Goal: Find specific page/section: Find specific page/section

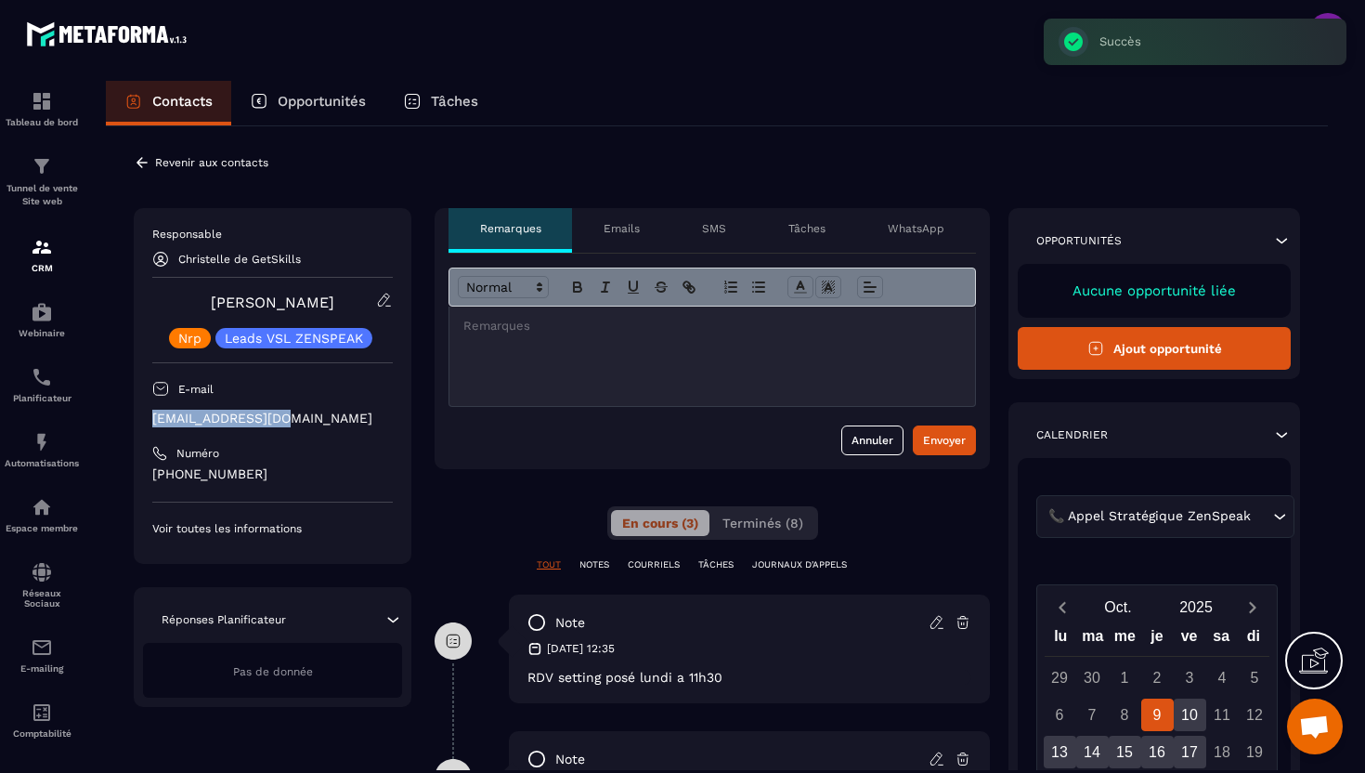
drag, startPoint x: 289, startPoint y: 416, endPoint x: 151, endPoint y: 422, distance: 137.6
click at [152, 422] on p "[EMAIL_ADDRESS][DOMAIN_NAME]" at bounding box center [272, 419] width 241 height 18
copy p "[EMAIL_ADDRESS][DOMAIN_NAME]"
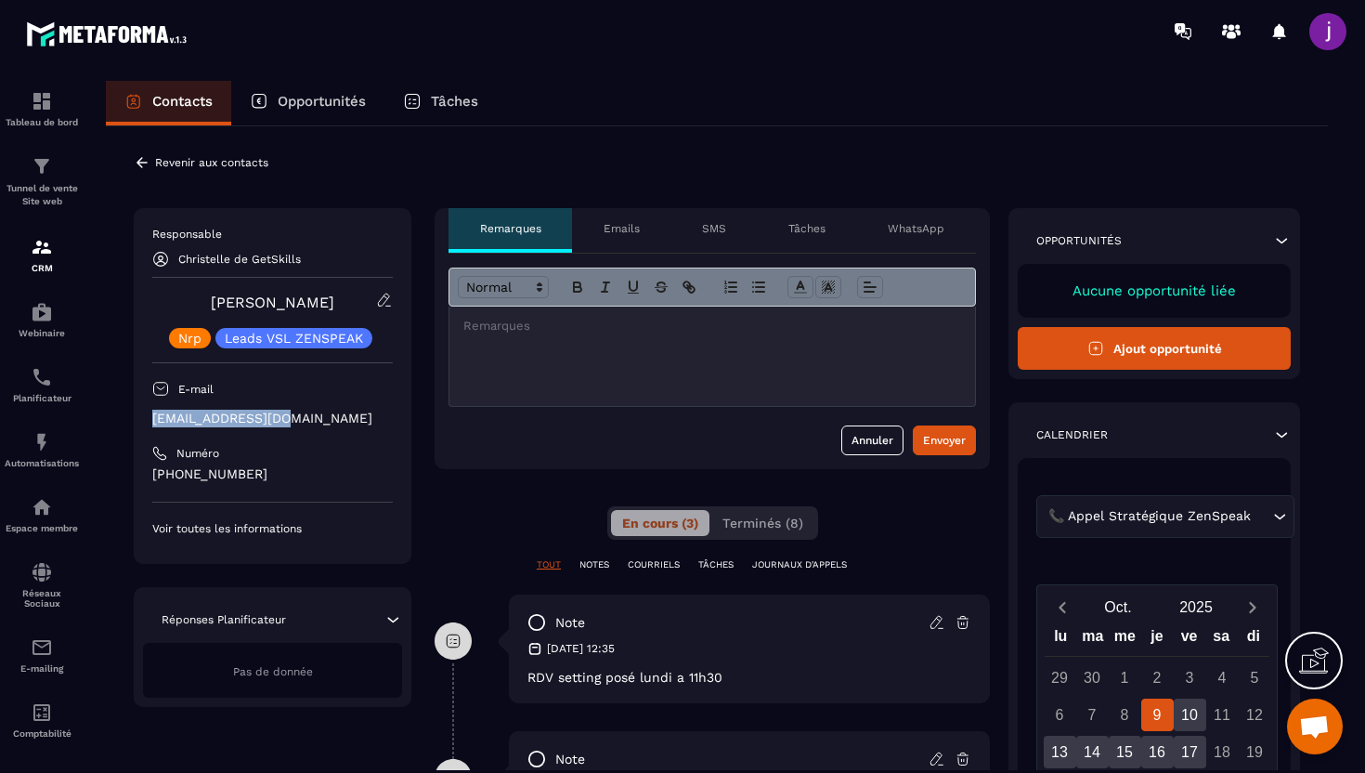
scroll to position [27, 0]
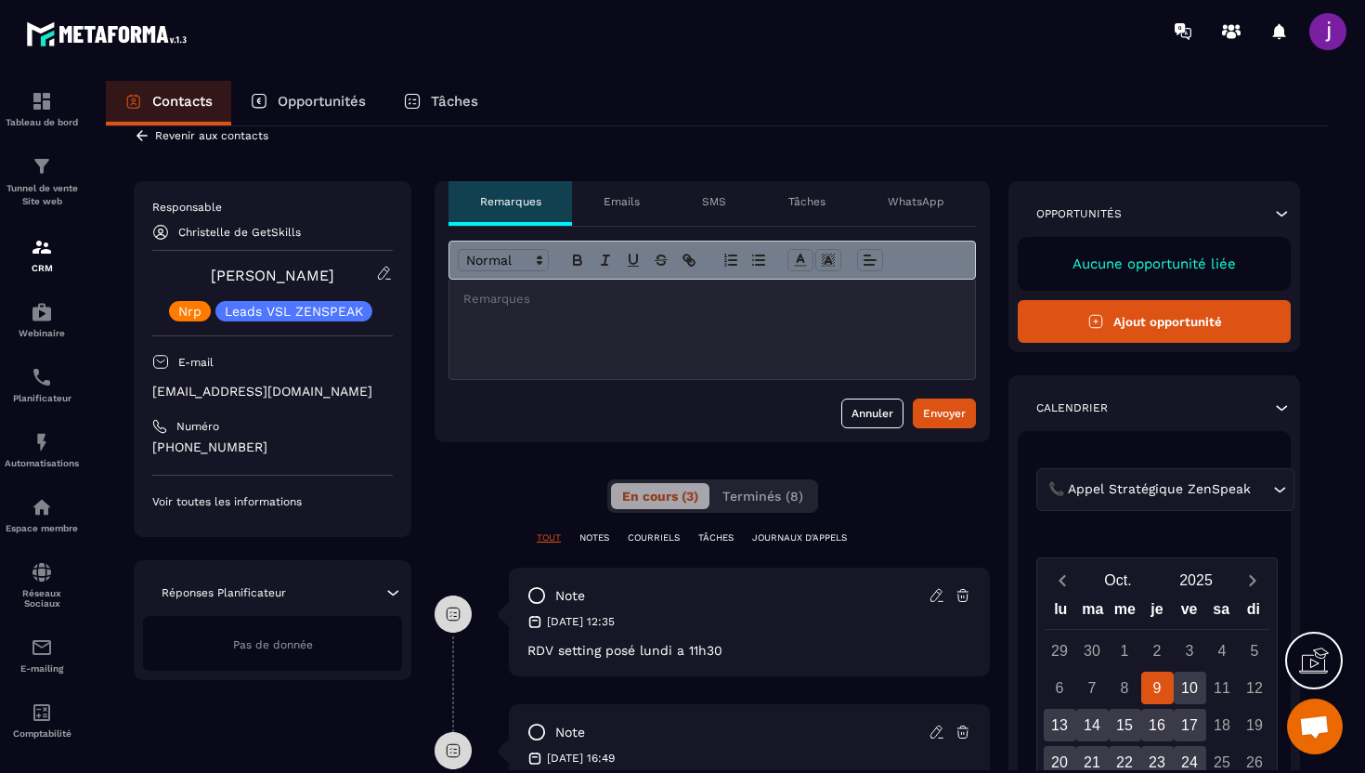
click at [146, 132] on icon at bounding box center [142, 135] width 17 height 17
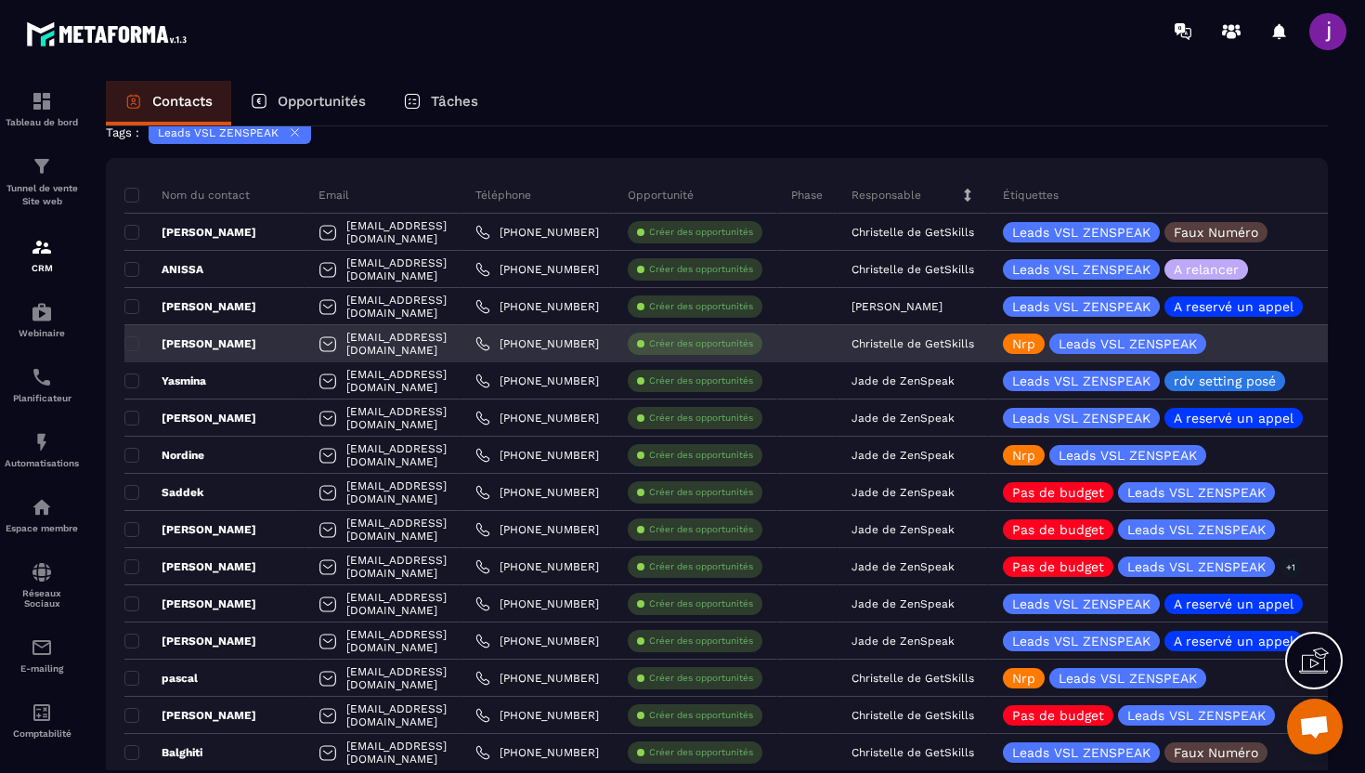
scroll to position [118, 0]
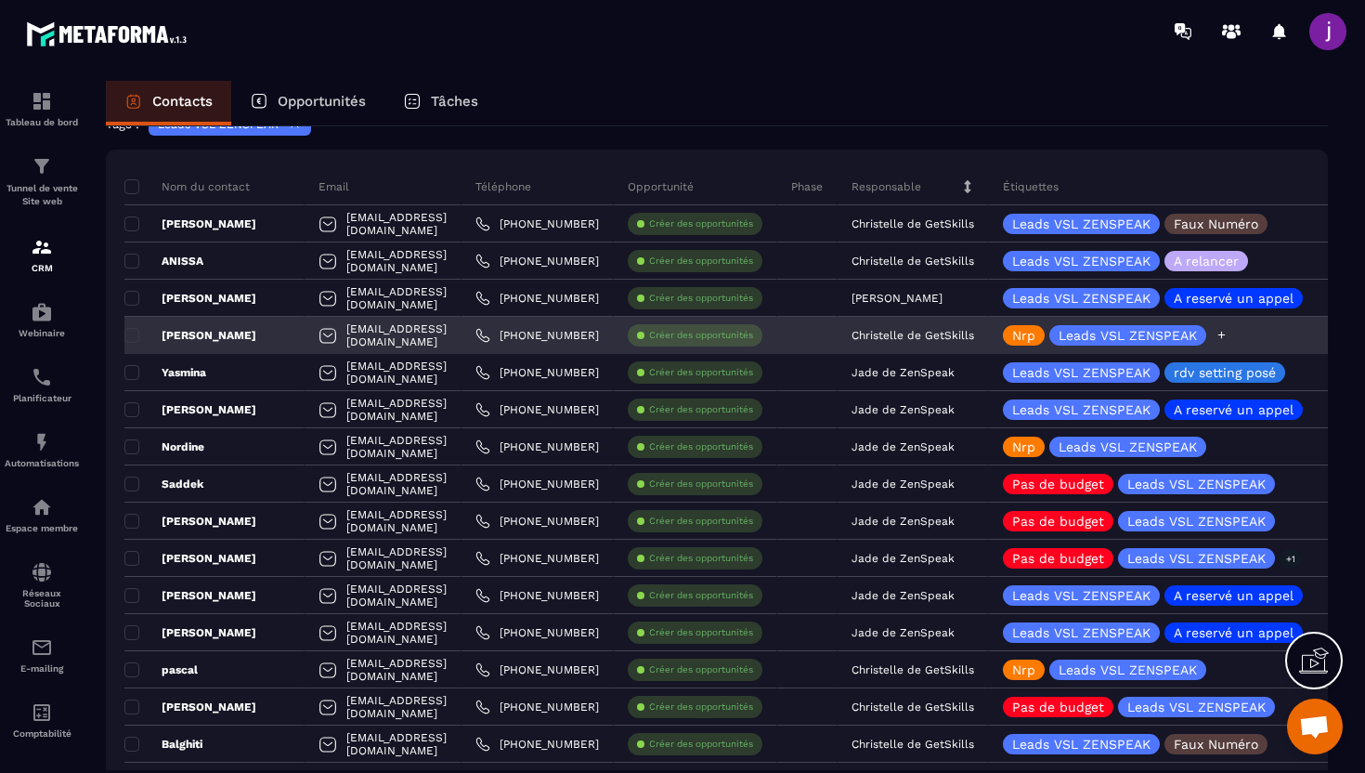
click at [1228, 333] on icon at bounding box center [1222, 335] width 12 height 12
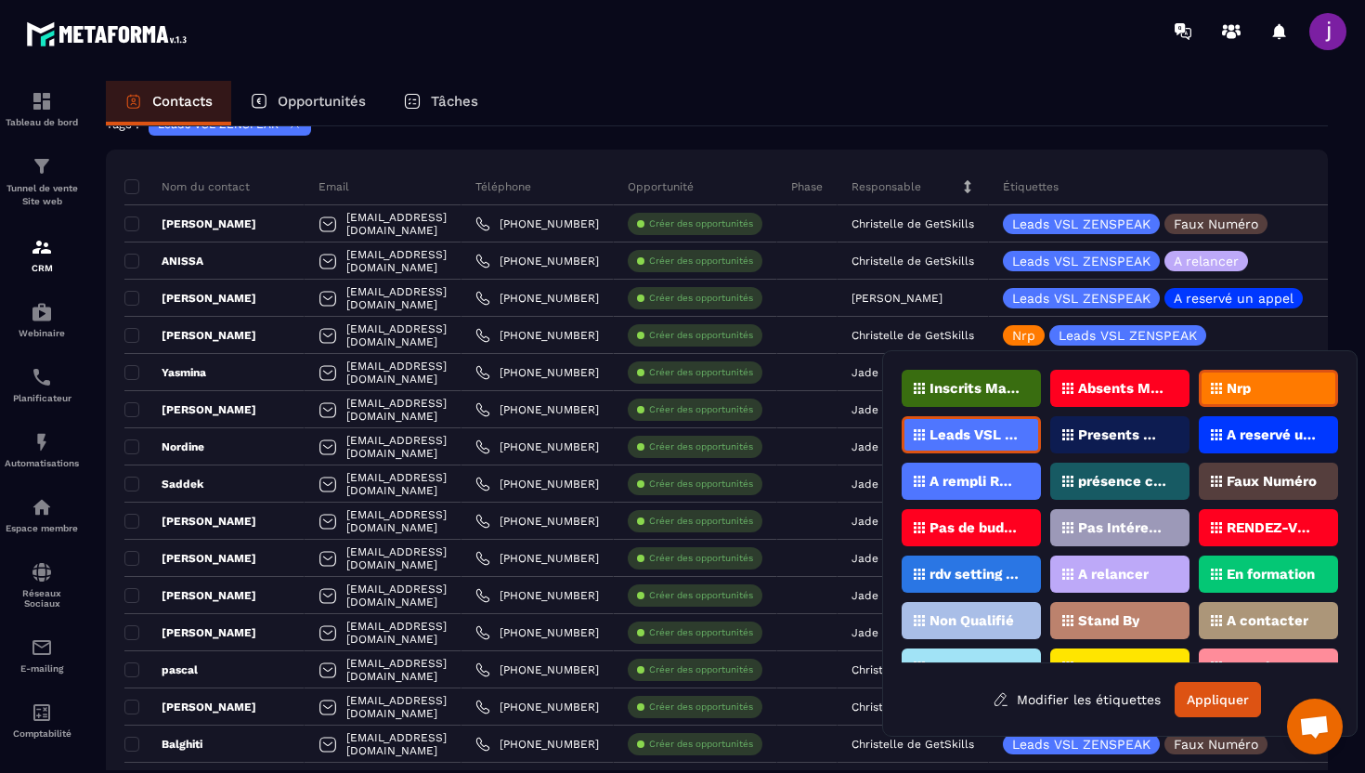
click at [1251, 387] on p "Nrp" at bounding box center [1239, 388] width 24 height 13
click at [988, 566] on div "rdv setting posé" at bounding box center [971, 573] width 139 height 37
click at [1216, 698] on button "Appliquer" at bounding box center [1218, 699] width 86 height 35
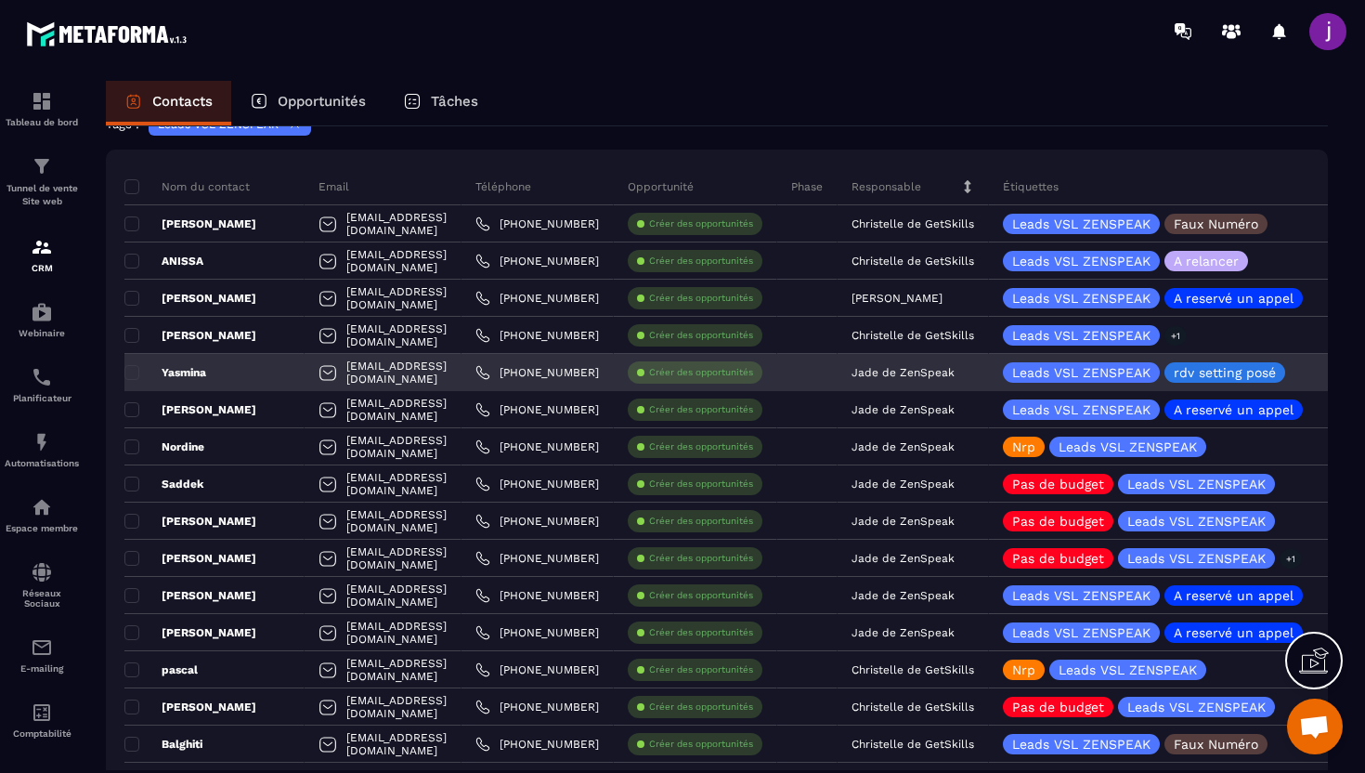
scroll to position [175, 0]
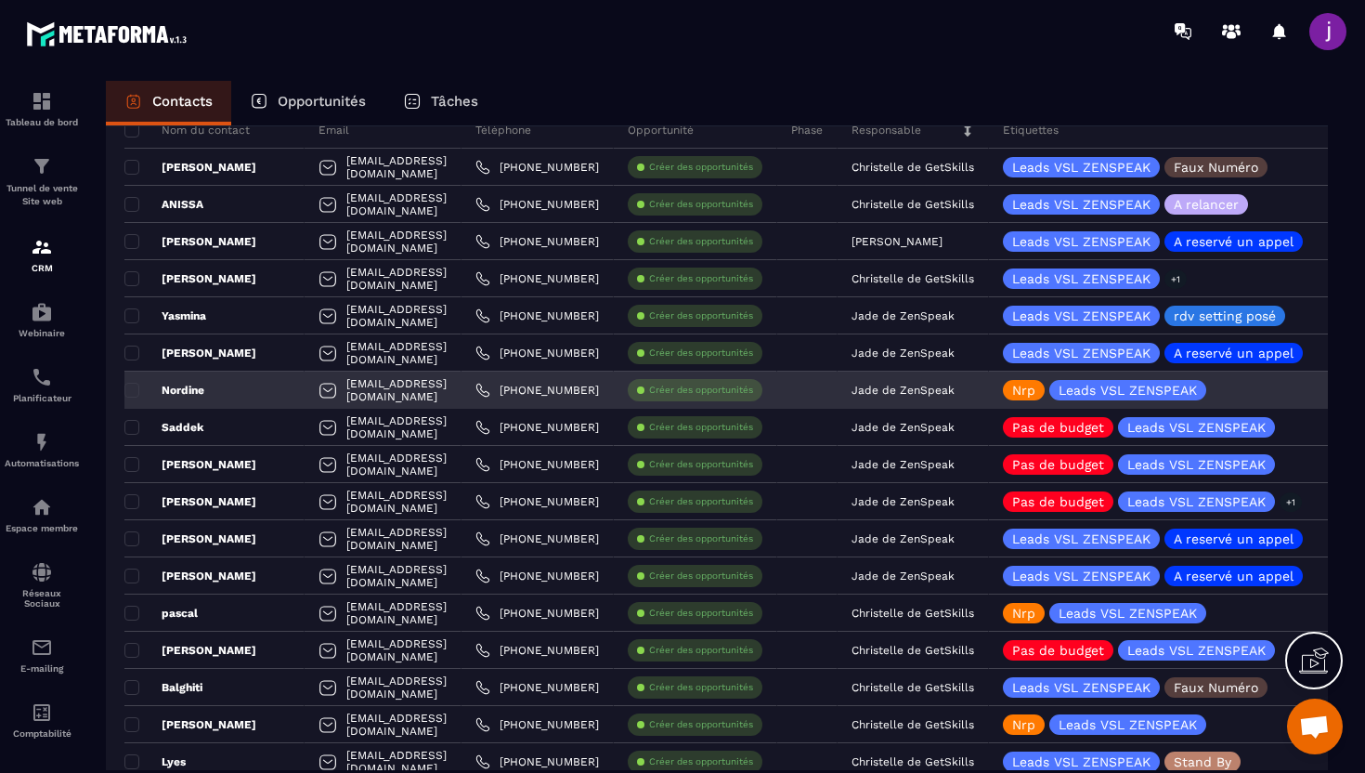
click at [282, 391] on div "Nordine" at bounding box center [214, 390] width 180 height 37
